Goal: Task Accomplishment & Management: Manage account settings

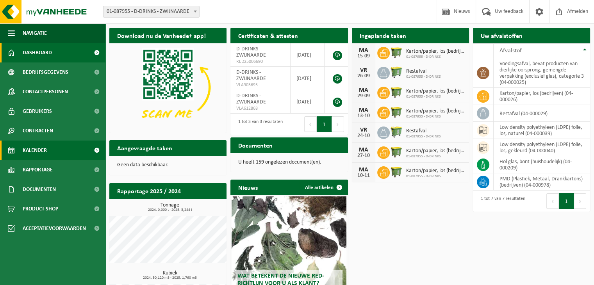
click at [50, 151] on link "Kalender" at bounding box center [52, 150] width 105 height 20
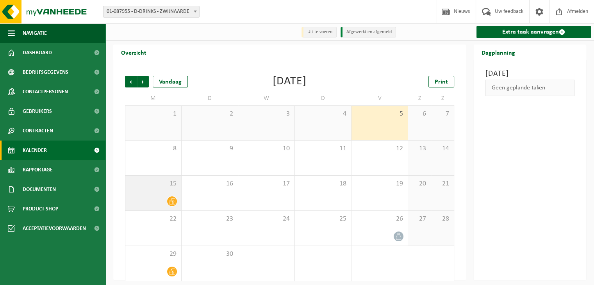
click at [148, 185] on span "15" at bounding box center [153, 183] width 48 height 9
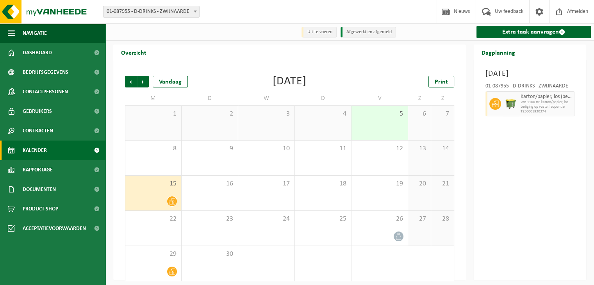
click at [174, 201] on icon at bounding box center [172, 201] width 7 height 7
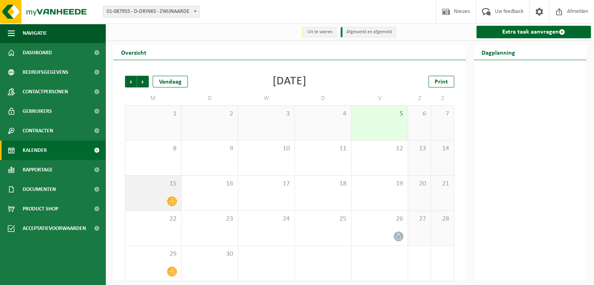
click at [174, 201] on icon at bounding box center [172, 201] width 7 height 7
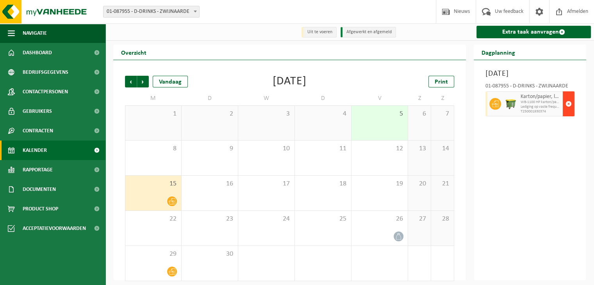
click at [572, 114] on button "button" at bounding box center [568, 103] width 12 height 25
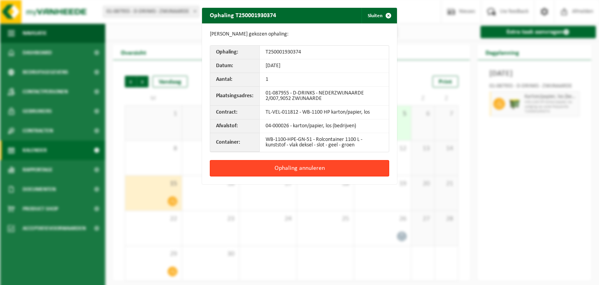
click at [314, 161] on button "Ophaling annuleren" at bounding box center [299, 168] width 179 height 16
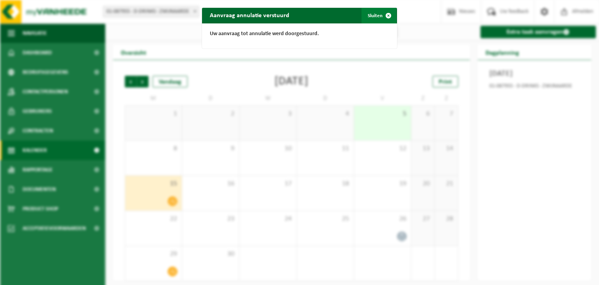
click at [388, 17] on span "button" at bounding box center [389, 16] width 16 height 16
